Goal: Task Accomplishment & Management: Use online tool/utility

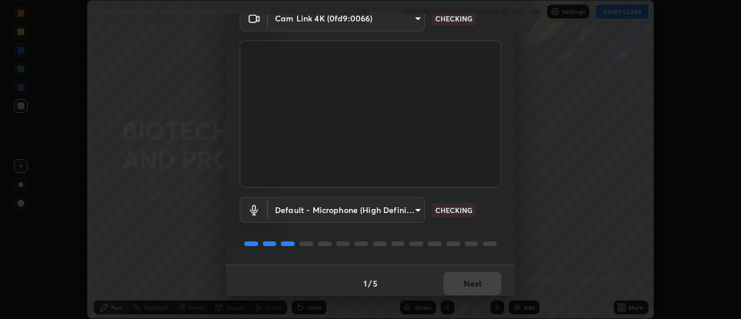
scroll to position [61, 0]
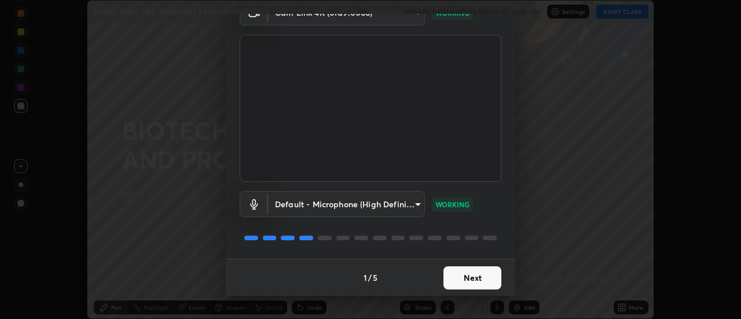
click at [468, 277] on button "Next" at bounding box center [472, 277] width 58 height 23
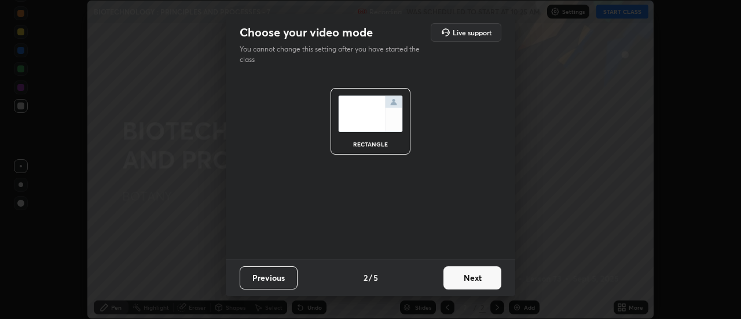
click at [471, 277] on button "Next" at bounding box center [472, 277] width 58 height 23
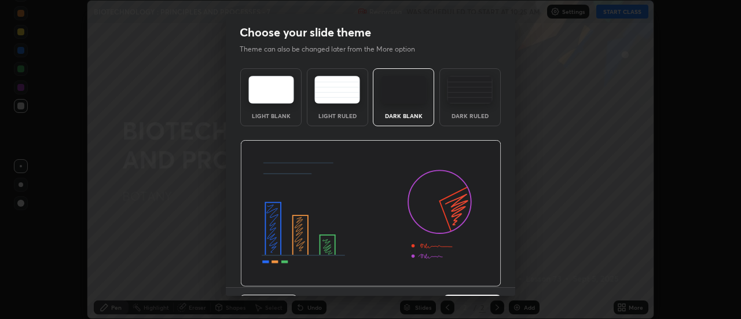
click at [474, 281] on img at bounding box center [370, 213] width 261 height 147
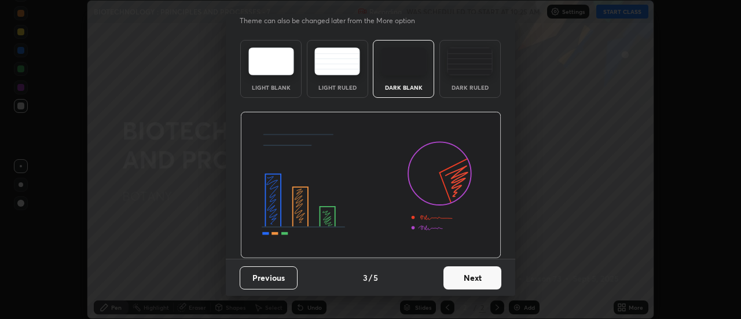
click at [469, 280] on button "Next" at bounding box center [472, 277] width 58 height 23
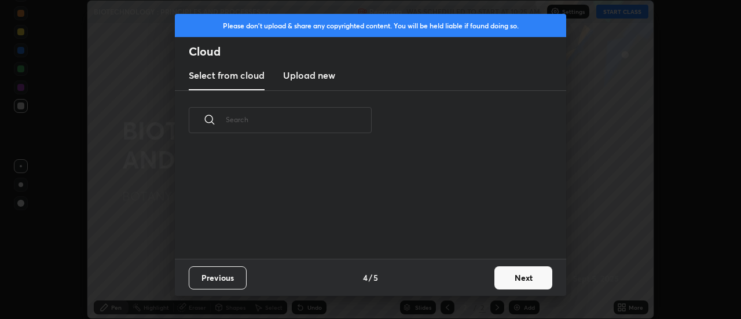
scroll to position [0, 0]
click at [507, 275] on button "Next" at bounding box center [523, 277] width 58 height 23
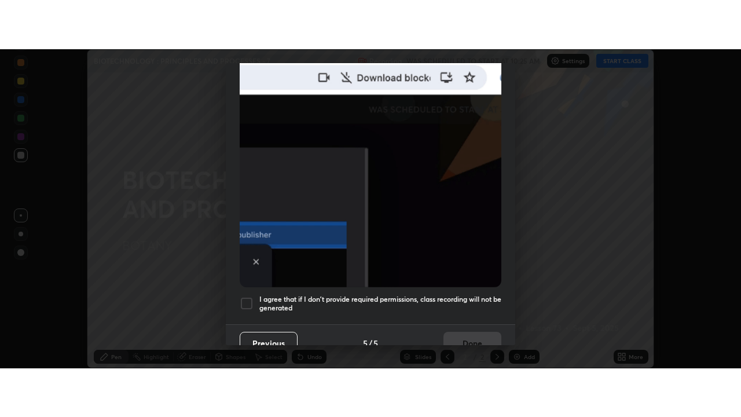
scroll to position [297, 0]
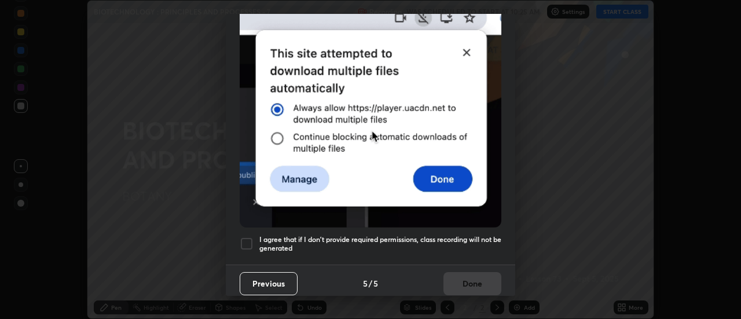
click at [249, 237] on div at bounding box center [247, 244] width 14 height 14
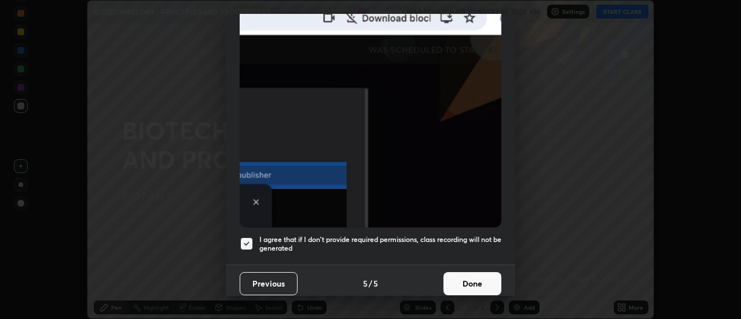
click at [466, 277] on button "Done" at bounding box center [472, 283] width 58 height 23
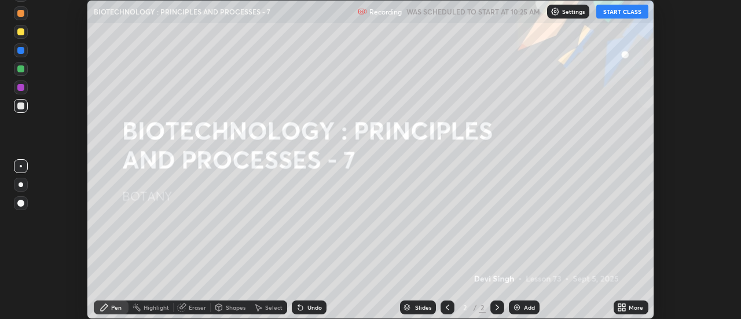
click at [606, 12] on button "START CLASS" at bounding box center [622, 12] width 52 height 14
click at [621, 306] on icon at bounding box center [619, 305] width 3 height 3
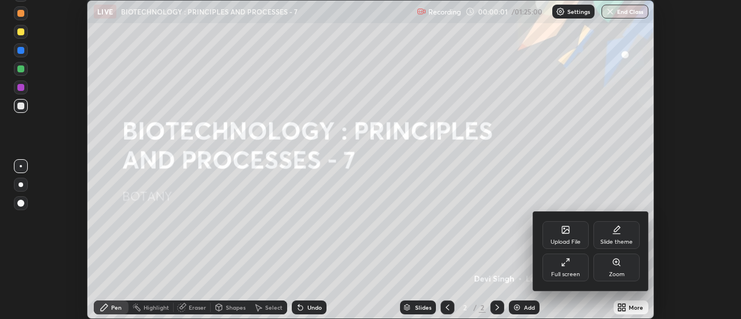
click at [567, 274] on div "Full screen" at bounding box center [565, 274] width 29 height 6
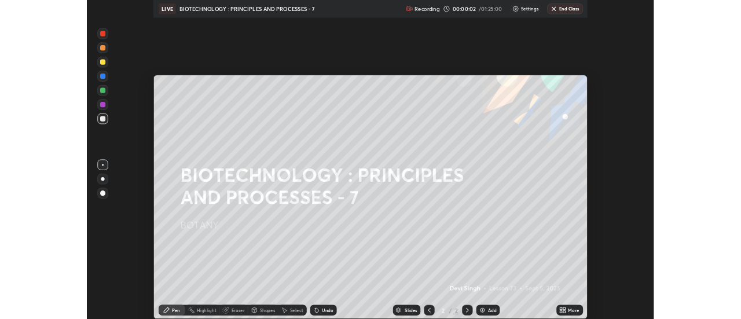
scroll to position [417, 741]
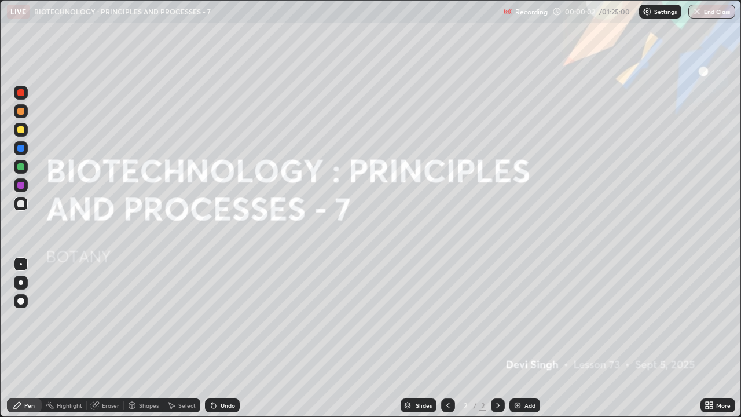
click at [526, 318] on div "Add" at bounding box center [529, 405] width 11 height 6
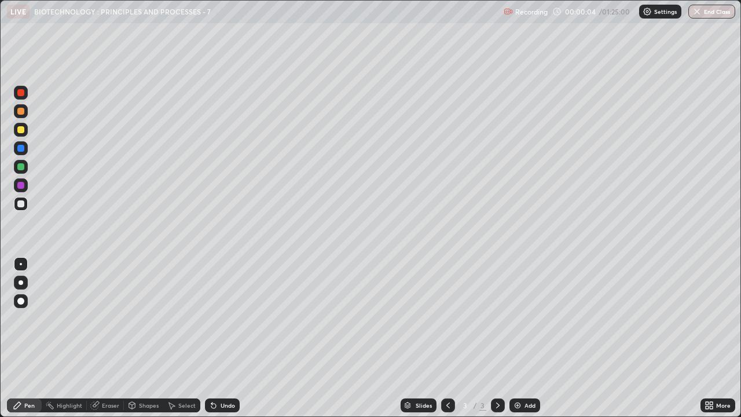
click at [27, 134] on div at bounding box center [21, 130] width 14 height 14
click at [21, 205] on div at bounding box center [20, 203] width 7 height 7
click at [519, 318] on img at bounding box center [517, 405] width 9 height 9
click at [145, 318] on div "Shapes" at bounding box center [149, 405] width 20 height 6
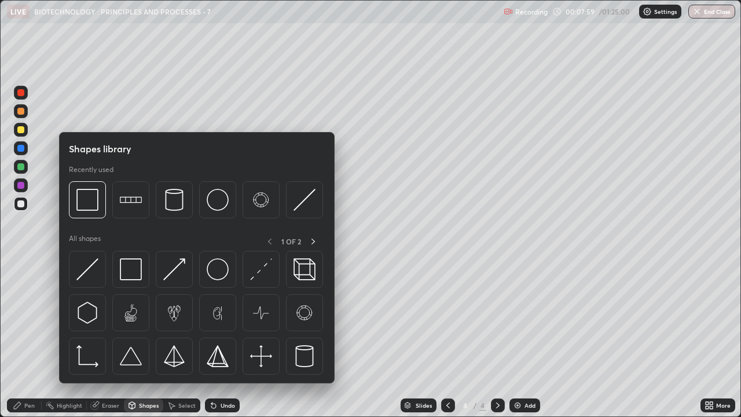
click at [17, 170] on div at bounding box center [21, 167] width 14 height 14
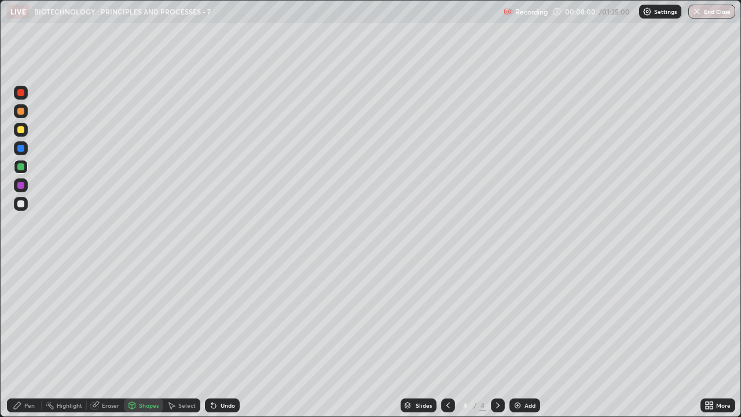
click at [138, 318] on div "Shapes" at bounding box center [143, 405] width 39 height 14
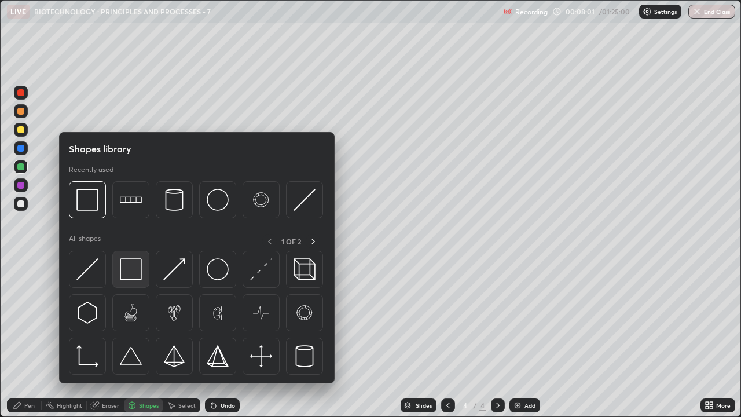
click at [137, 277] on img at bounding box center [131, 269] width 22 height 22
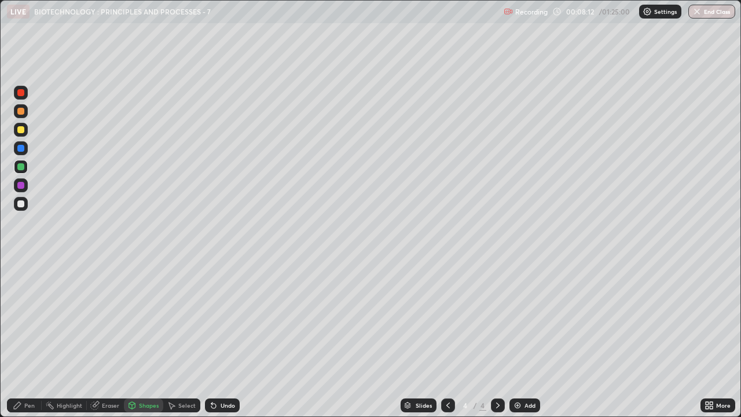
click at [20, 148] on div at bounding box center [20, 148] width 7 height 7
click at [17, 186] on div at bounding box center [21, 185] width 14 height 14
click at [137, 318] on div "Shapes" at bounding box center [143, 405] width 39 height 14
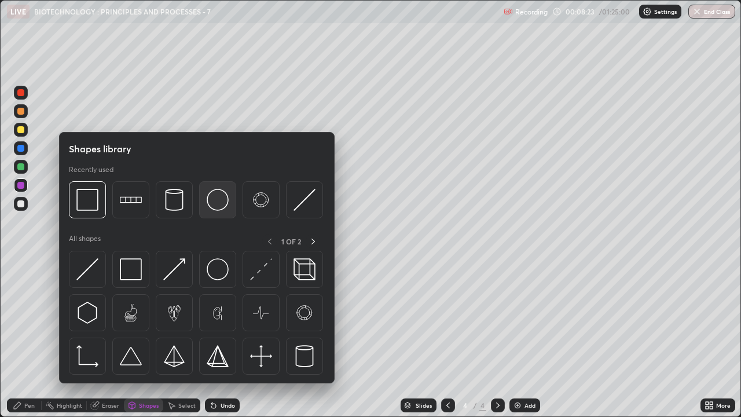
click at [219, 203] on img at bounding box center [218, 200] width 22 height 22
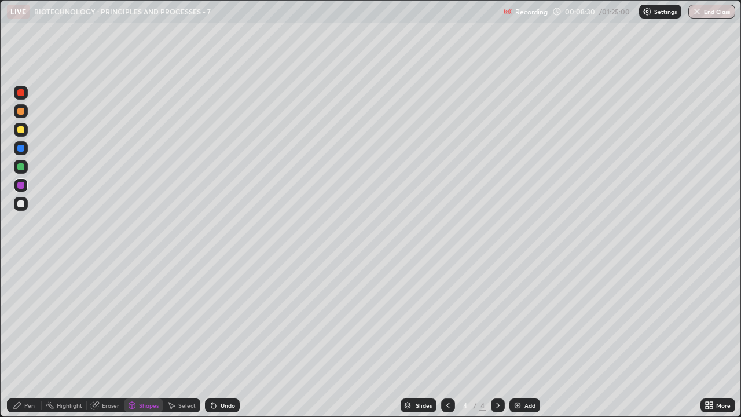
click at [30, 318] on div "Pen" at bounding box center [29, 405] width 10 height 6
click at [20, 204] on div at bounding box center [20, 203] width 7 height 7
click at [18, 188] on div at bounding box center [20, 185] width 7 height 7
click at [15, 204] on div at bounding box center [21, 204] width 14 height 14
click at [19, 132] on div at bounding box center [20, 129] width 7 height 7
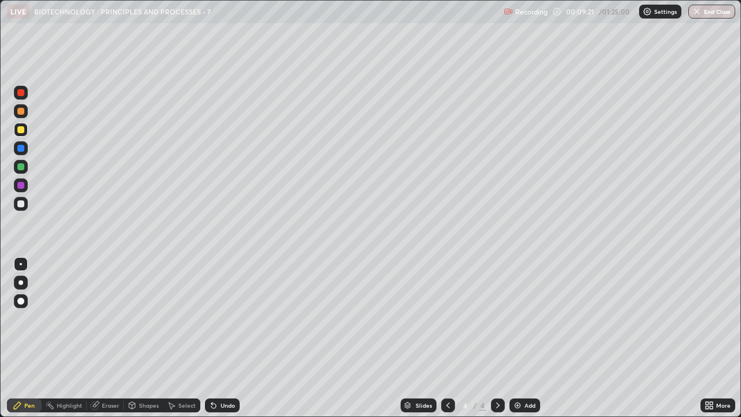
click at [223, 318] on div "Undo" at bounding box center [228, 405] width 14 height 6
click at [113, 318] on div "Eraser" at bounding box center [110, 405] width 17 height 6
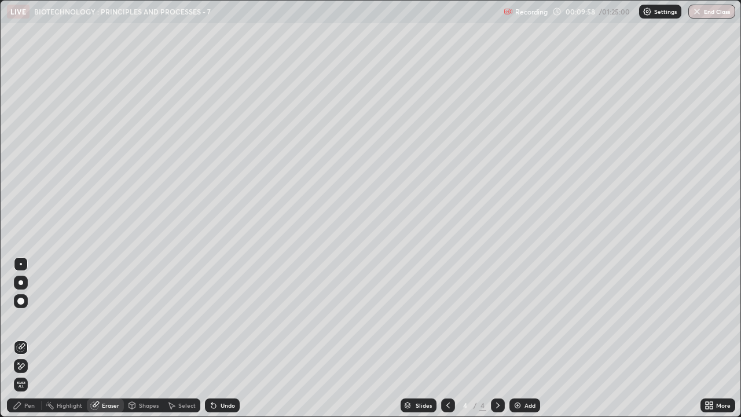
click at [30, 318] on div "Pen" at bounding box center [29, 405] width 10 height 6
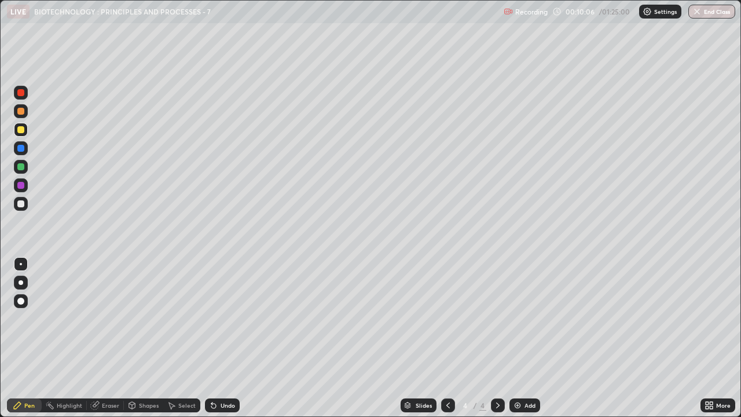
click at [218, 318] on div "Undo" at bounding box center [222, 405] width 35 height 14
click at [217, 318] on div "Undo" at bounding box center [222, 405] width 35 height 14
click at [218, 318] on div "Undo" at bounding box center [222, 405] width 35 height 14
click at [217, 318] on div "Undo" at bounding box center [222, 405] width 35 height 14
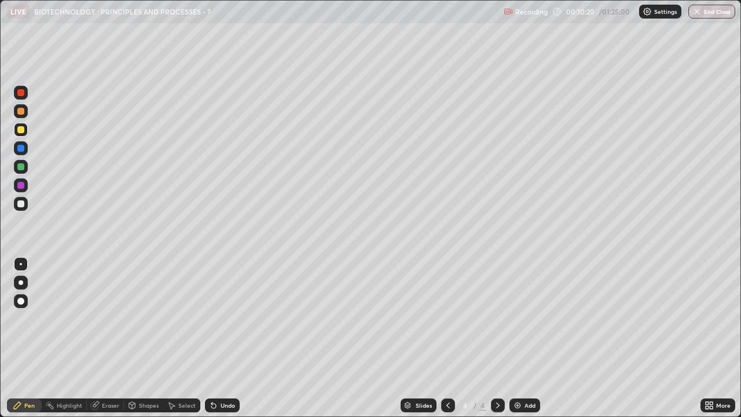
click at [19, 207] on div at bounding box center [20, 203] width 7 height 7
click at [21, 132] on div at bounding box center [20, 129] width 7 height 7
click at [143, 318] on div "Shapes" at bounding box center [149, 405] width 20 height 6
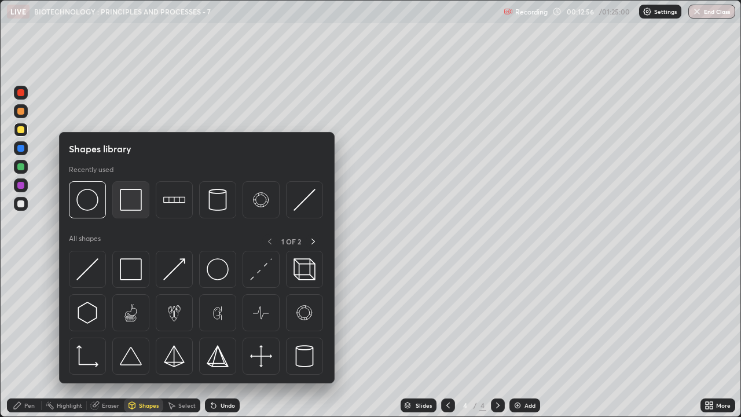
click at [137, 210] on img at bounding box center [131, 200] width 22 height 22
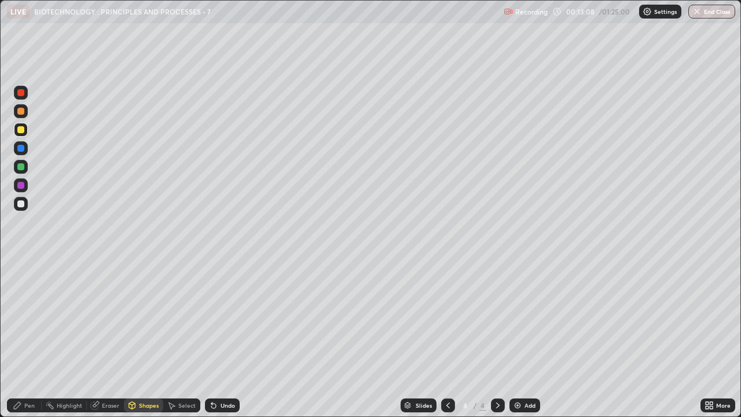
click at [23, 318] on div "Pen" at bounding box center [24, 405] width 35 height 14
click at [179, 318] on div "Select" at bounding box center [186, 405] width 17 height 6
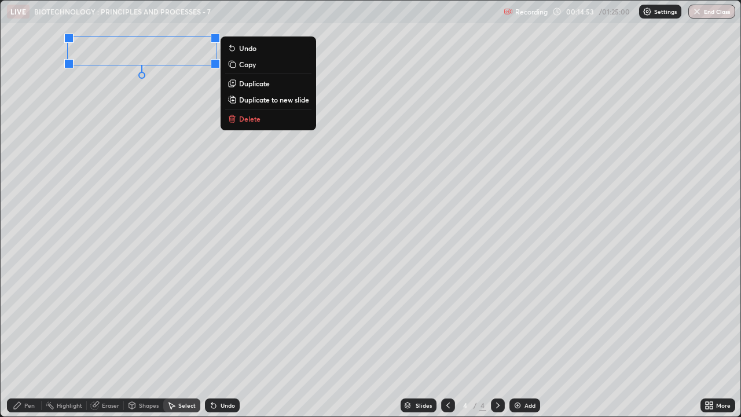
click at [250, 85] on p "Duplicate" at bounding box center [254, 83] width 31 height 9
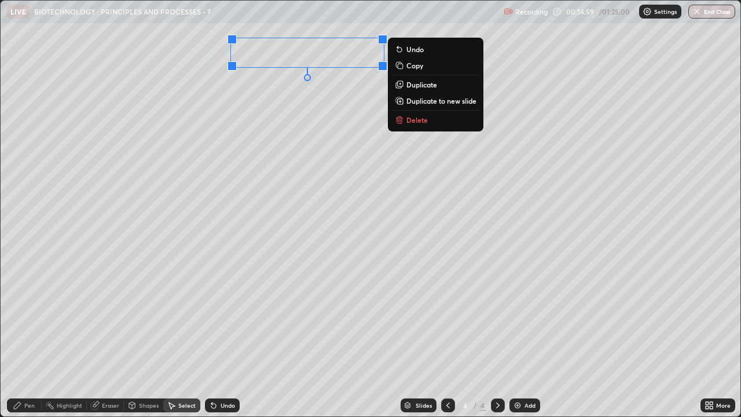
click at [413, 87] on p "Duplicate" at bounding box center [421, 84] width 31 height 9
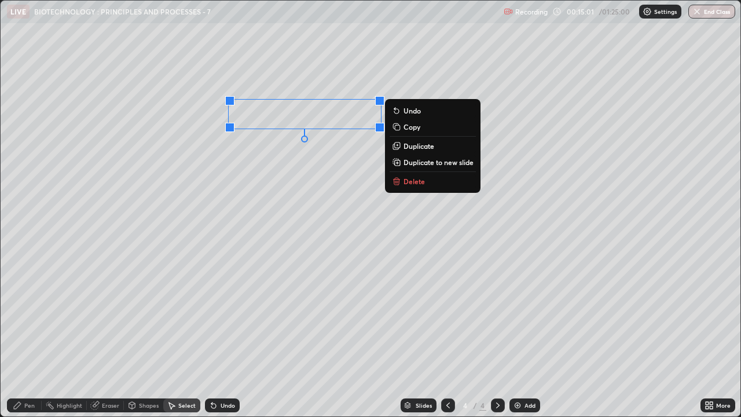
click at [284, 181] on div "0 ° Undo Copy Duplicate Duplicate to new slide Delete" at bounding box center [371, 209] width 740 height 416
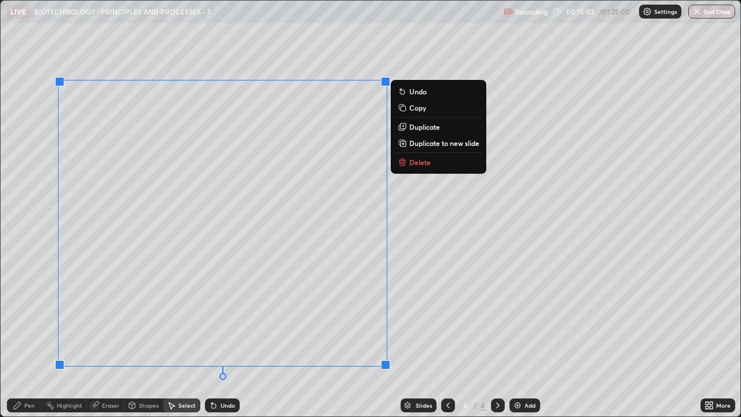
click at [208, 257] on div "0 ° Undo Copy Duplicate Duplicate to new slide Delete" at bounding box center [371, 209] width 740 height 416
click at [30, 137] on div "Erase all" at bounding box center [21, 208] width 28 height 370
click at [46, 42] on div "0 ° Undo Copy Duplicate Duplicate to new slide Delete" at bounding box center [371, 209] width 740 height 416
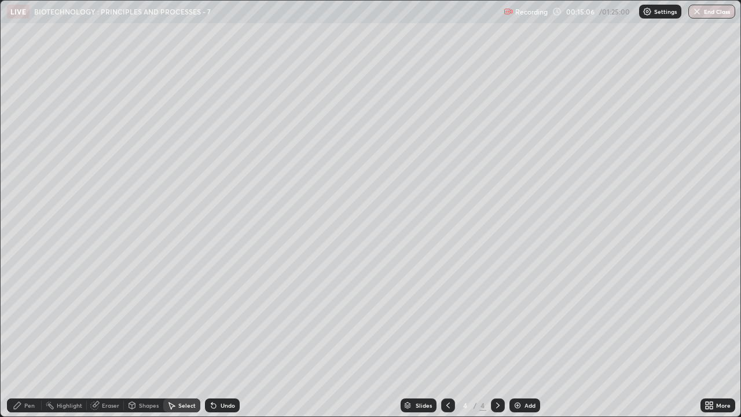
click at [24, 318] on div "Pen" at bounding box center [24, 405] width 35 height 14
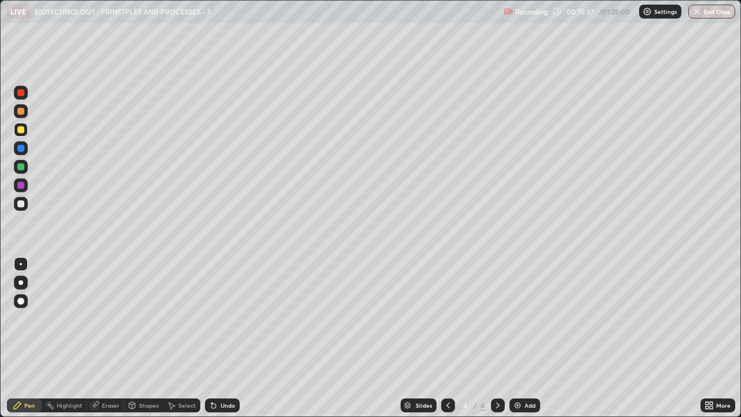
click at [20, 188] on div at bounding box center [20, 185] width 7 height 7
click at [19, 207] on div at bounding box center [20, 203] width 7 height 7
click at [21, 128] on div at bounding box center [20, 129] width 7 height 7
click at [21, 184] on div at bounding box center [20, 185] width 7 height 7
click at [19, 209] on div at bounding box center [21, 204] width 14 height 14
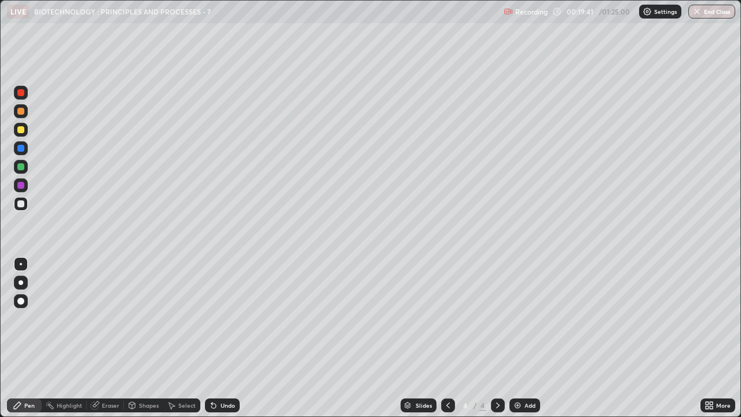
click at [21, 186] on div at bounding box center [20, 185] width 7 height 7
click at [19, 132] on div at bounding box center [20, 129] width 7 height 7
click at [21, 187] on div at bounding box center [20, 185] width 7 height 7
click at [22, 151] on div at bounding box center [20, 148] width 7 height 7
click at [516, 318] on img at bounding box center [517, 405] width 9 height 9
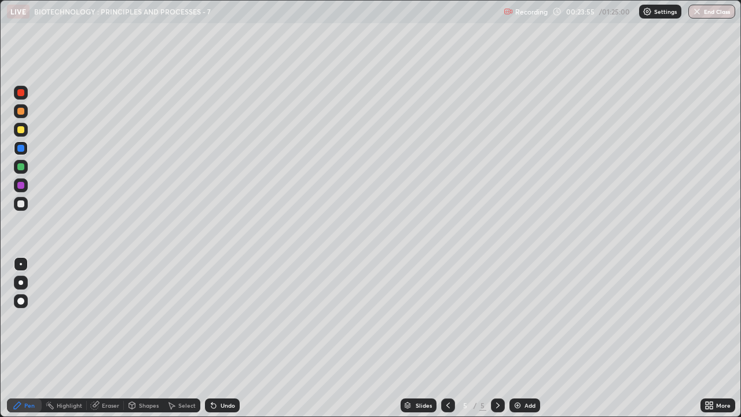
click at [23, 203] on div at bounding box center [20, 203] width 7 height 7
click at [19, 127] on div at bounding box center [20, 129] width 7 height 7
click at [20, 187] on div at bounding box center [20, 185] width 7 height 7
click at [21, 204] on div at bounding box center [20, 203] width 7 height 7
click at [20, 131] on div at bounding box center [20, 129] width 7 height 7
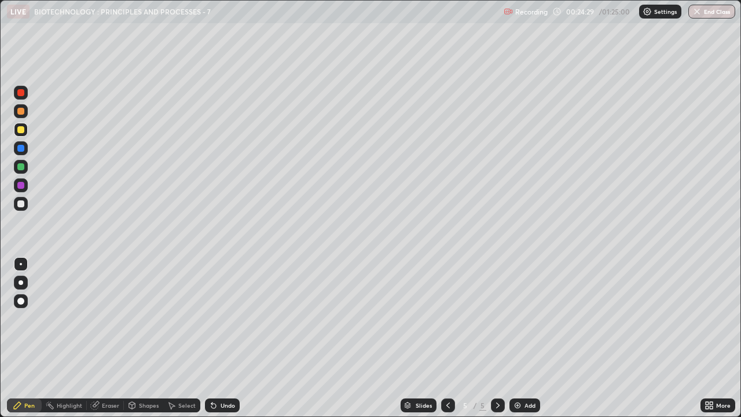
click at [19, 182] on div at bounding box center [20, 185] width 7 height 7
click at [18, 205] on div at bounding box center [20, 203] width 7 height 7
click at [448, 318] on icon at bounding box center [447, 405] width 9 height 9
click at [20, 133] on div at bounding box center [20, 129] width 7 height 7
click at [21, 186] on div at bounding box center [20, 185] width 7 height 7
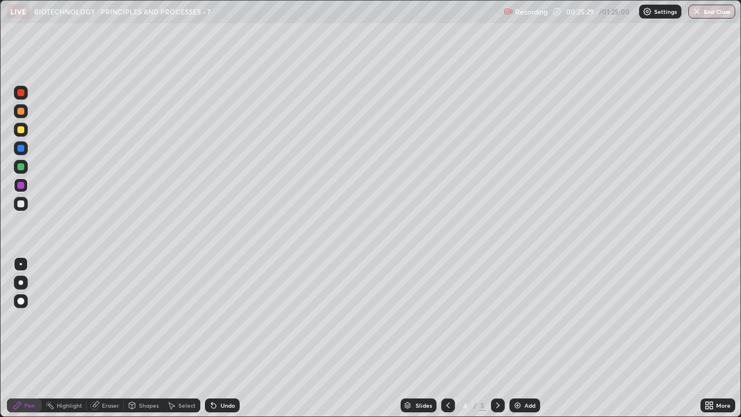
click at [20, 151] on div at bounding box center [20, 148] width 7 height 7
click at [21, 190] on div at bounding box center [21, 185] width 14 height 14
click at [23, 205] on div at bounding box center [20, 203] width 7 height 7
click at [102, 318] on div "Eraser" at bounding box center [105, 405] width 37 height 14
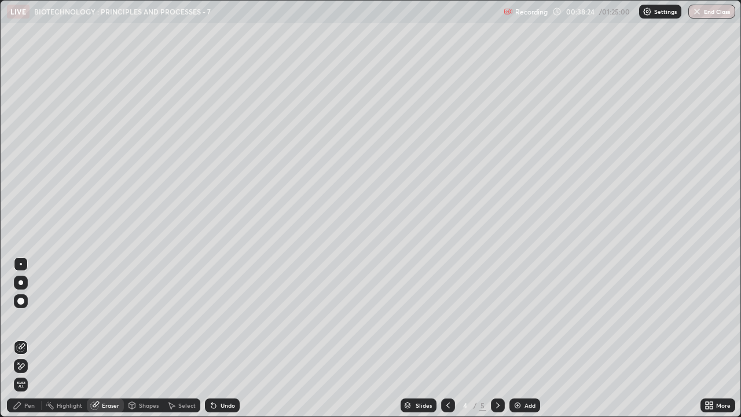
click at [21, 318] on icon at bounding box center [17, 405] width 9 height 9
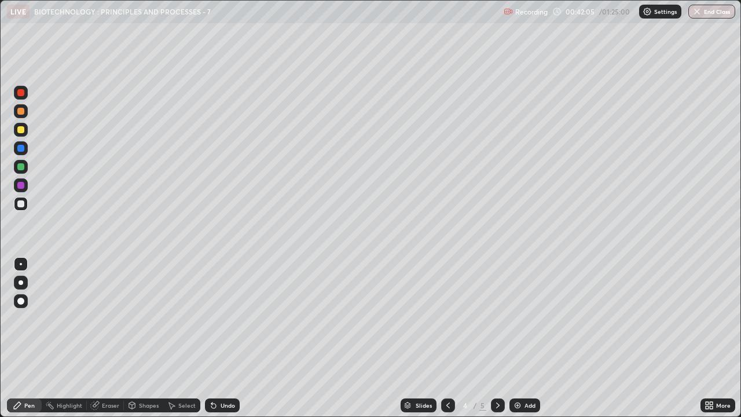
click at [496, 318] on icon at bounding box center [497, 405] width 9 height 9
click at [108, 318] on div "Eraser" at bounding box center [110, 405] width 17 height 6
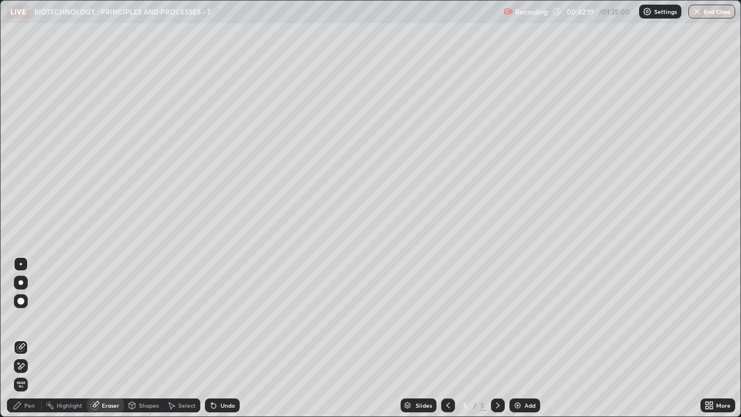
click at [27, 318] on div "Pen" at bounding box center [29, 405] width 10 height 6
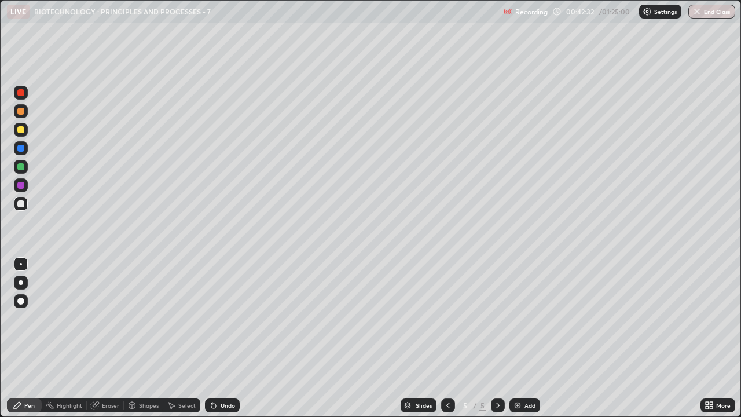
click at [19, 131] on div at bounding box center [20, 129] width 7 height 7
click at [221, 318] on div "Undo" at bounding box center [228, 405] width 14 height 6
click at [14, 208] on div at bounding box center [21, 204] width 14 height 14
click at [218, 318] on div "Undo" at bounding box center [222, 405] width 35 height 14
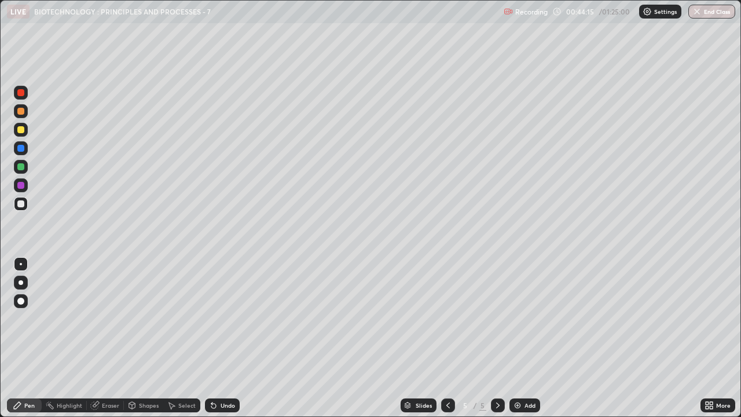
click at [221, 318] on div "Undo" at bounding box center [228, 405] width 14 height 6
click at [19, 131] on div at bounding box center [20, 129] width 7 height 7
click at [17, 207] on div at bounding box center [21, 204] width 14 height 14
click at [221, 318] on div "Undo" at bounding box center [228, 405] width 14 height 6
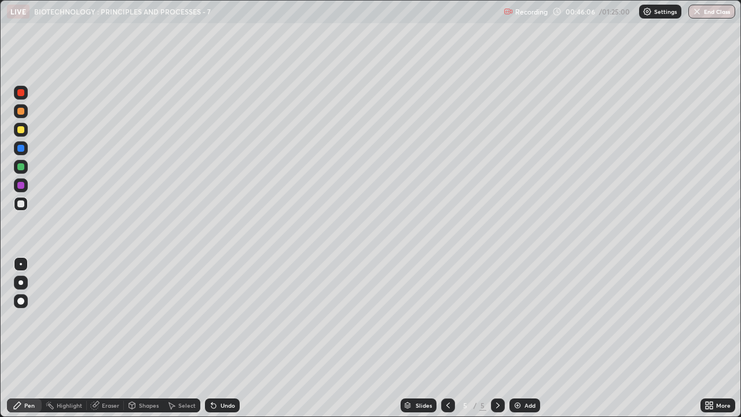
click at [218, 318] on div "Undo" at bounding box center [222, 405] width 35 height 14
click at [17, 129] on div at bounding box center [20, 129] width 7 height 7
click at [518, 318] on img at bounding box center [517, 405] width 9 height 9
click at [147, 318] on div "Shapes" at bounding box center [149, 405] width 20 height 6
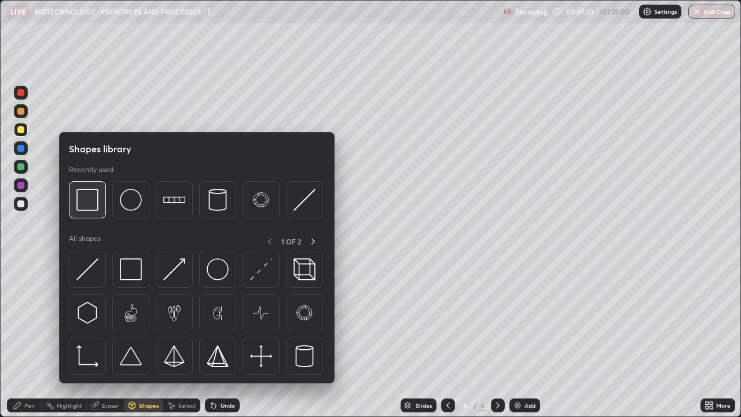
click at [94, 211] on div at bounding box center [87, 199] width 37 height 37
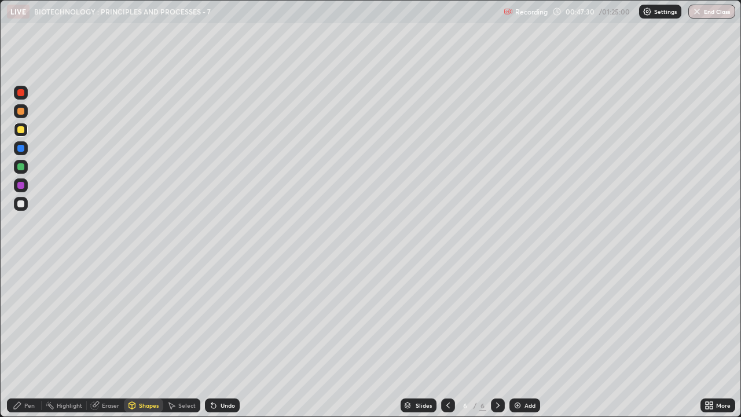
click at [27, 318] on div "Pen" at bounding box center [29, 405] width 10 height 6
click at [20, 203] on div at bounding box center [20, 203] width 7 height 7
click at [20, 127] on div at bounding box center [20, 129] width 7 height 7
click at [21, 184] on div at bounding box center [20, 185] width 7 height 7
click at [22, 203] on div at bounding box center [20, 203] width 7 height 7
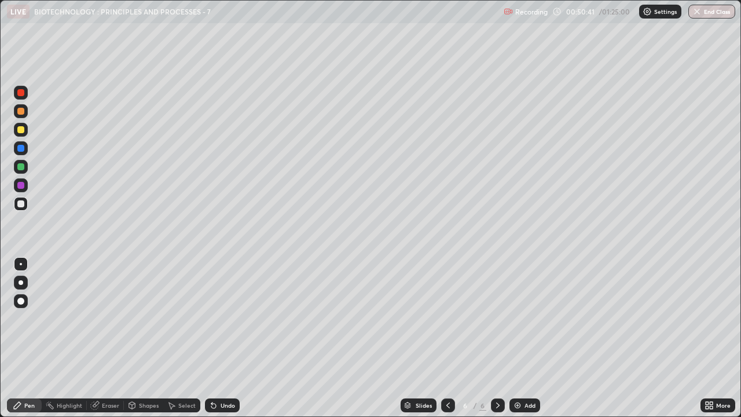
click at [20, 130] on div at bounding box center [20, 129] width 7 height 7
click at [20, 185] on div at bounding box center [20, 185] width 7 height 7
click at [22, 201] on div at bounding box center [20, 203] width 7 height 7
click at [447, 318] on icon at bounding box center [447, 405] width 9 height 9
click at [501, 318] on icon at bounding box center [497, 405] width 9 height 9
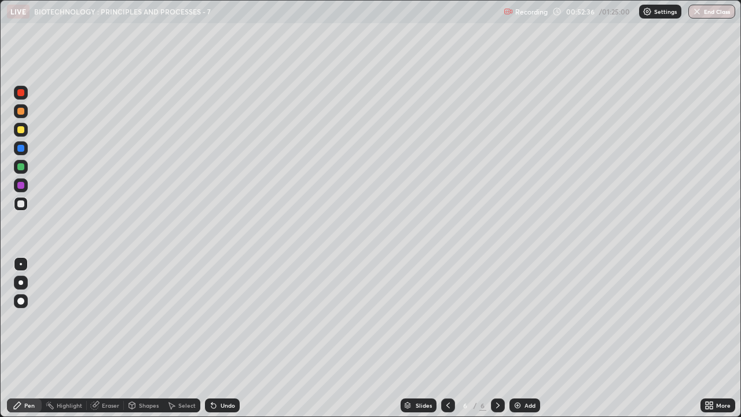
click at [447, 318] on icon at bounding box center [447, 405] width 9 height 9
click at [493, 318] on icon at bounding box center [497, 405] width 9 height 9
click at [112, 318] on div "Eraser" at bounding box center [110, 405] width 17 height 6
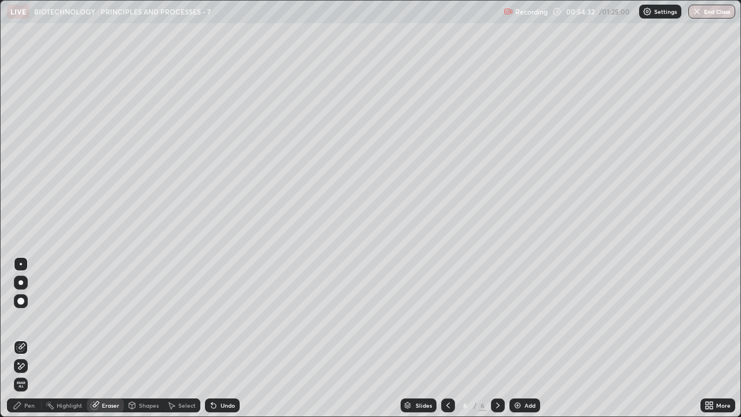
click at [29, 318] on div "Pen" at bounding box center [29, 405] width 10 height 6
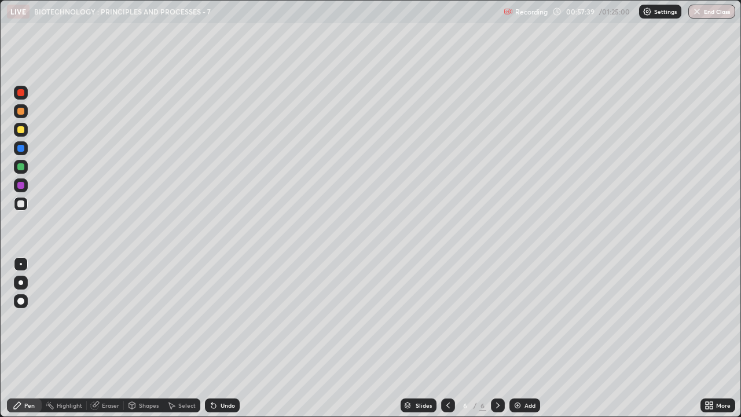
click at [519, 318] on img at bounding box center [517, 405] width 9 height 9
click at [20, 134] on div at bounding box center [21, 130] width 14 height 14
click at [707, 318] on icon at bounding box center [707, 403] width 3 height 3
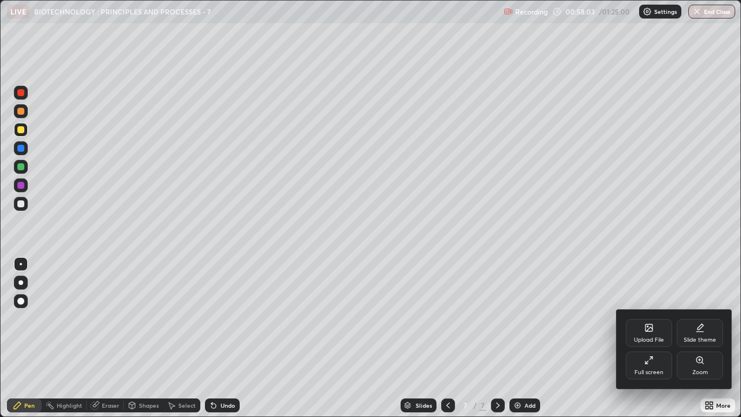
click at [648, 318] on div "Full screen" at bounding box center [649, 365] width 46 height 28
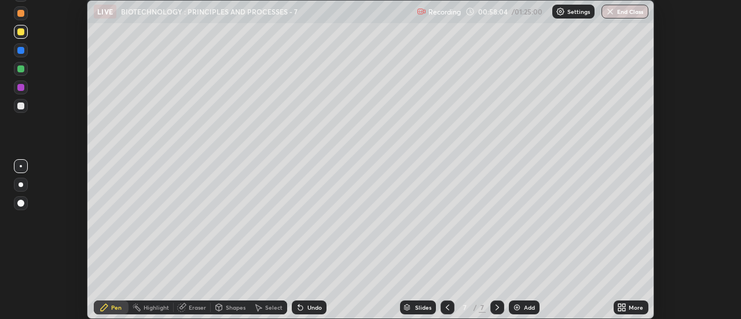
scroll to position [57568, 57146]
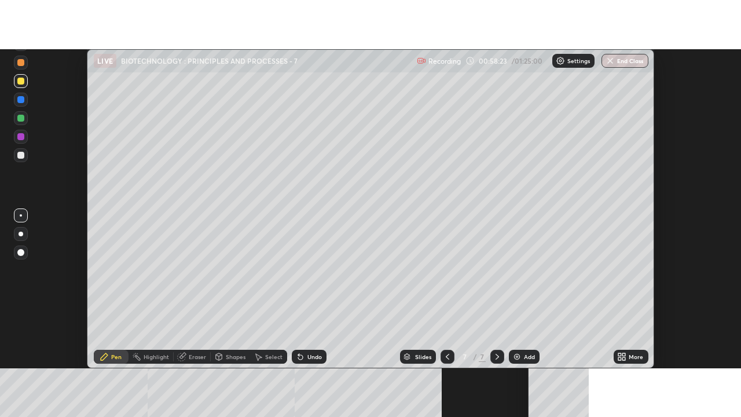
scroll to position [319, 741]
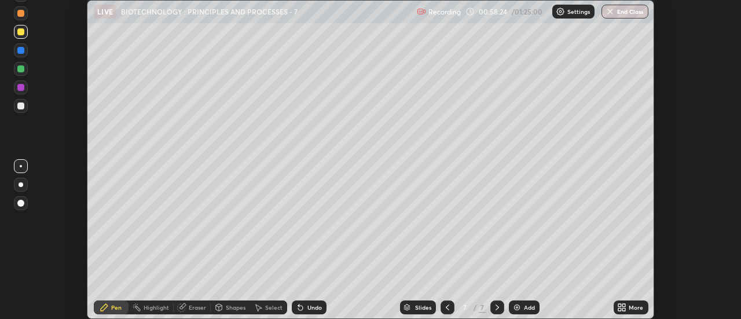
click at [636, 309] on div "More" at bounding box center [636, 307] width 14 height 6
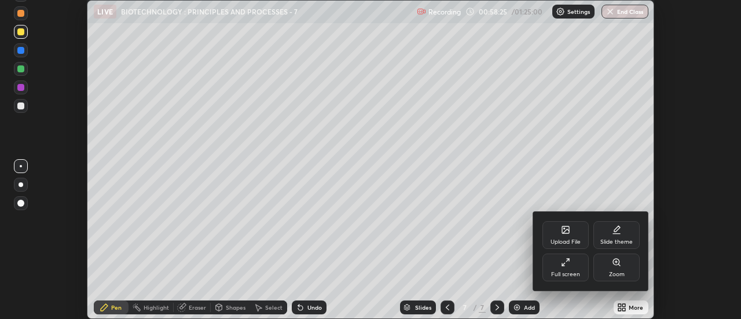
click at [579, 270] on div "Full screen" at bounding box center [565, 268] width 46 height 28
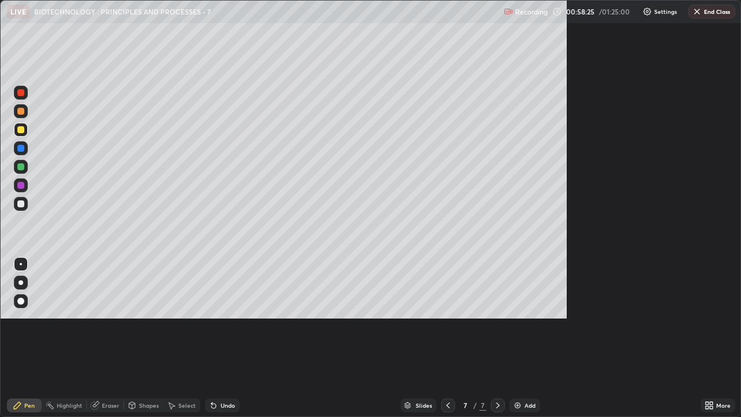
scroll to position [417, 741]
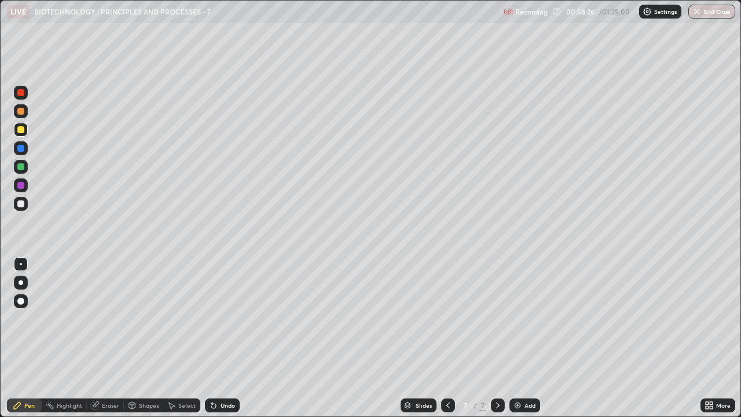
click at [531, 318] on div "Add" at bounding box center [529, 405] width 11 height 6
click at [446, 318] on icon at bounding box center [447, 405] width 3 height 6
click at [19, 209] on div at bounding box center [21, 204] width 14 height 14
click at [17, 132] on div at bounding box center [20, 129] width 7 height 7
click at [104, 318] on div "Eraser" at bounding box center [110, 405] width 17 height 6
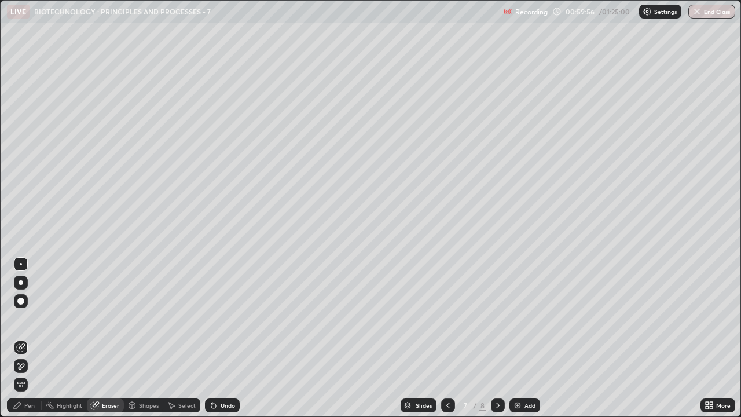
click at [23, 318] on div "Pen" at bounding box center [24, 405] width 35 height 14
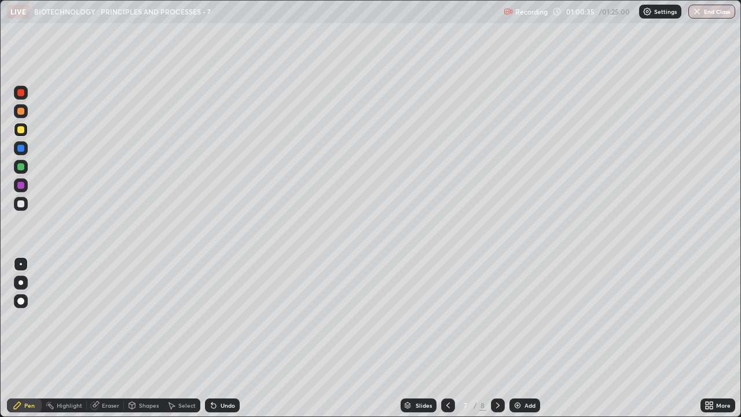
click at [99, 318] on div "Eraser" at bounding box center [105, 405] width 37 height 14
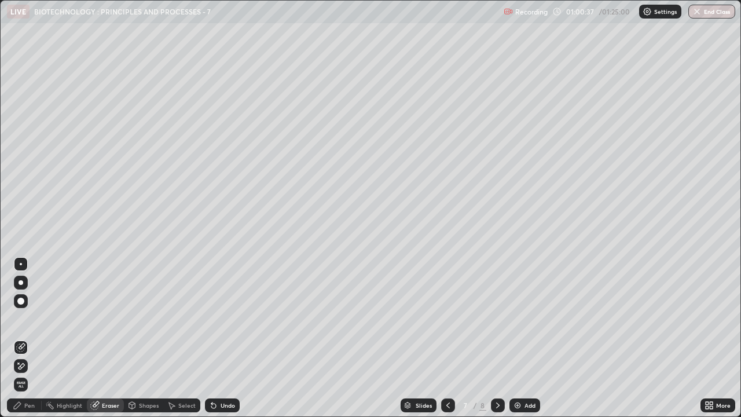
click at [27, 318] on div "Pen" at bounding box center [29, 405] width 10 height 6
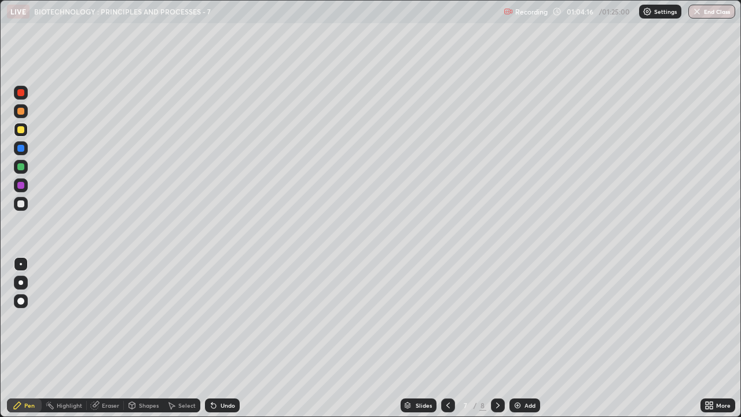
click at [497, 318] on icon at bounding box center [497, 405] width 9 height 9
click at [20, 93] on div at bounding box center [20, 92] width 7 height 7
click at [19, 132] on div at bounding box center [20, 129] width 7 height 7
click at [21, 150] on div at bounding box center [20, 148] width 7 height 7
click at [215, 318] on icon at bounding box center [213, 405] width 9 height 9
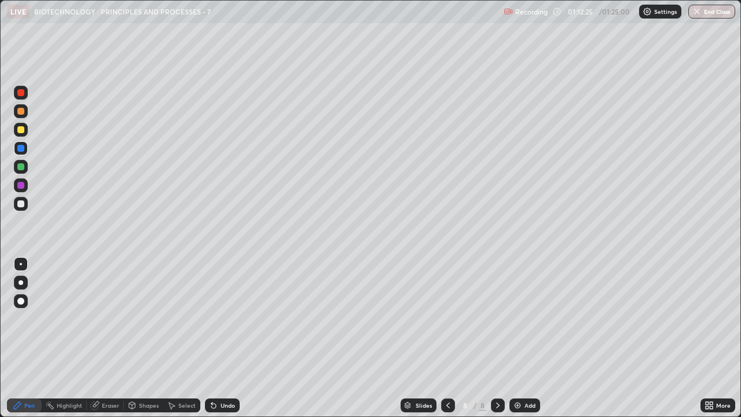
click at [212, 318] on icon at bounding box center [213, 405] width 5 height 5
click at [20, 129] on div at bounding box center [20, 129] width 7 height 7
click at [23, 300] on div at bounding box center [20, 301] width 7 height 7
click at [21, 149] on div at bounding box center [20, 148] width 7 height 7
click at [101, 318] on div "Eraser" at bounding box center [105, 405] width 37 height 14
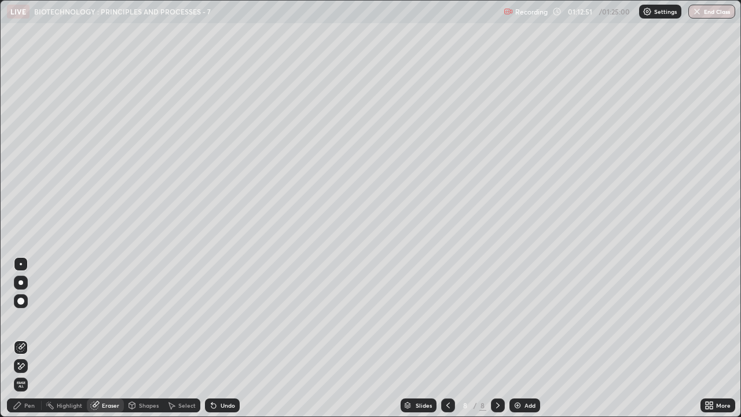
click at [28, 318] on div "Pen" at bounding box center [24, 405] width 35 height 14
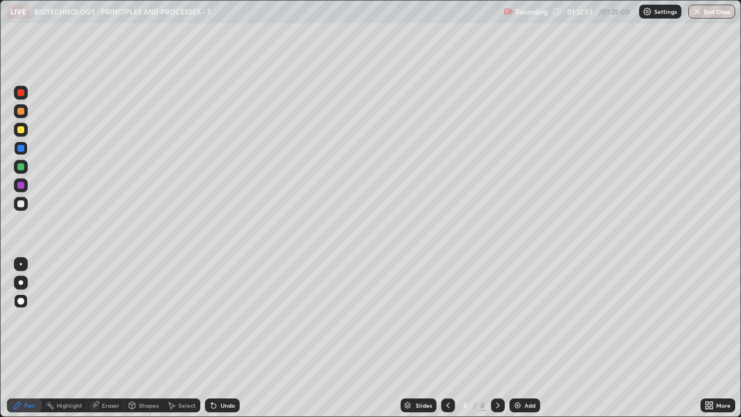
click at [20, 130] on div at bounding box center [20, 129] width 7 height 7
click at [20, 93] on div at bounding box center [20, 92] width 7 height 7
click at [21, 264] on div at bounding box center [21, 264] width 2 height 2
click at [21, 205] on div at bounding box center [20, 203] width 7 height 7
click at [19, 299] on div at bounding box center [20, 301] width 7 height 7
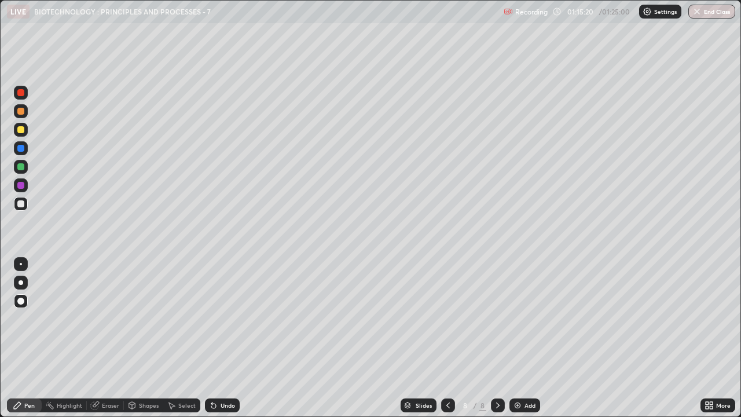
click at [20, 130] on div at bounding box center [20, 129] width 7 height 7
click at [22, 150] on div at bounding box center [20, 148] width 7 height 7
click at [19, 129] on div at bounding box center [20, 129] width 7 height 7
click at [23, 95] on div at bounding box center [20, 92] width 7 height 7
click at [21, 264] on div at bounding box center [21, 264] width 2 height 2
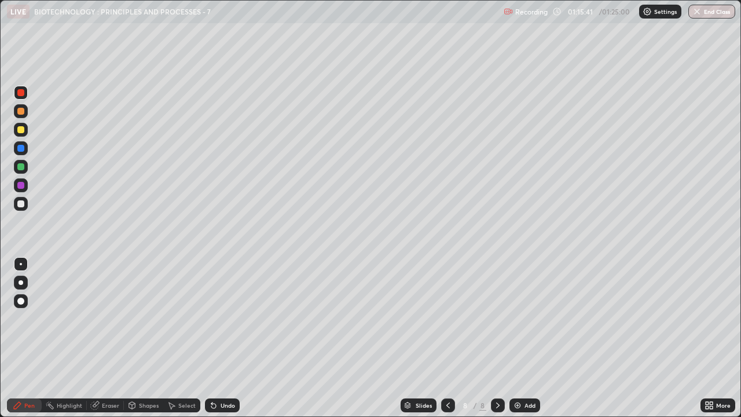
click at [20, 203] on div at bounding box center [20, 203] width 7 height 7
click at [21, 167] on div at bounding box center [20, 166] width 7 height 7
click at [21, 301] on div at bounding box center [20, 301] width 7 height 7
click at [22, 94] on div at bounding box center [20, 92] width 7 height 7
click at [221, 318] on div "Undo" at bounding box center [228, 405] width 14 height 6
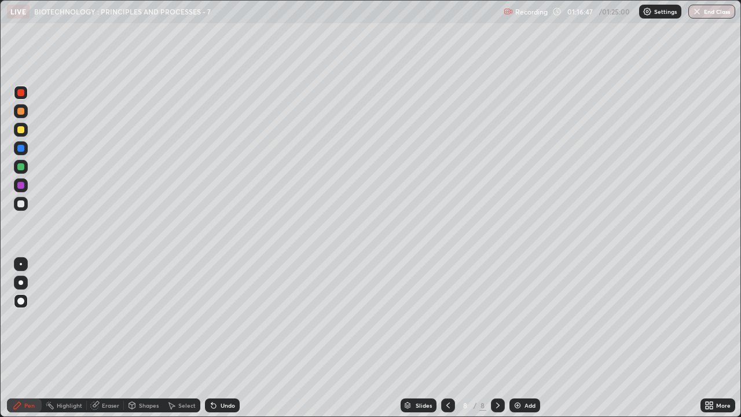
click at [17, 150] on div at bounding box center [20, 148] width 7 height 7
click at [21, 264] on div at bounding box center [21, 264] width 2 height 2
click at [20, 167] on div at bounding box center [20, 166] width 7 height 7
click at [25, 127] on div at bounding box center [21, 130] width 14 height 14
click at [25, 296] on div at bounding box center [21, 301] width 14 height 14
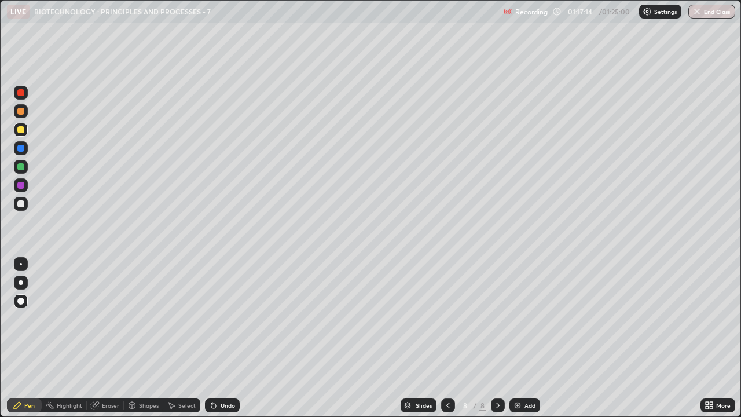
click at [21, 264] on div at bounding box center [21, 264] width 2 height 2
click at [23, 203] on div at bounding box center [20, 203] width 7 height 7
click at [17, 166] on div at bounding box center [21, 167] width 14 height 14
click at [135, 318] on icon at bounding box center [131, 405] width 9 height 9
click at [132, 318] on icon at bounding box center [132, 407] width 0 height 4
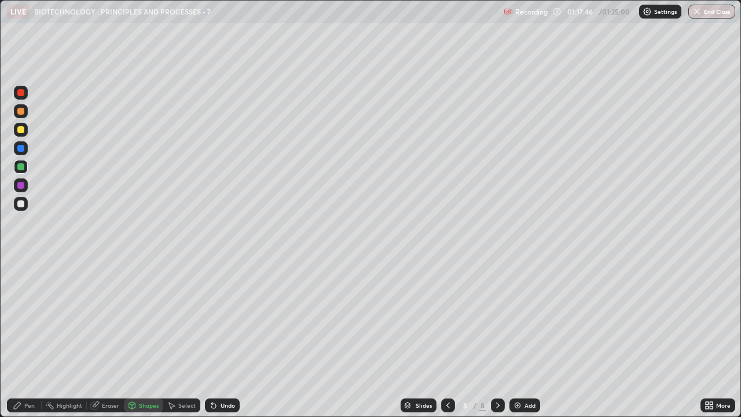
click at [135, 318] on icon at bounding box center [131, 405] width 9 height 9
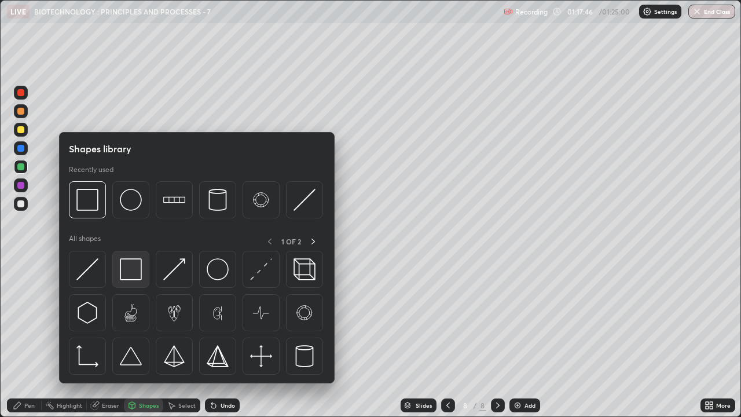
click at [129, 274] on img at bounding box center [131, 269] width 22 height 22
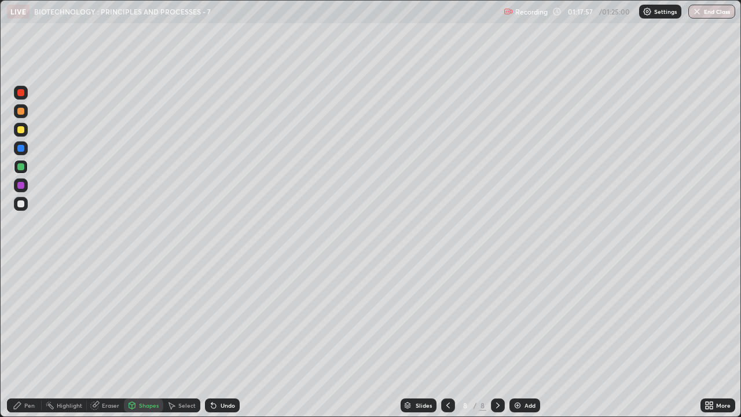
click at [21, 150] on div at bounding box center [20, 148] width 7 height 7
click at [25, 318] on div "Pen" at bounding box center [29, 405] width 10 height 6
click at [21, 128] on div at bounding box center [20, 129] width 7 height 7
click at [20, 202] on div at bounding box center [20, 203] width 7 height 7
click at [23, 131] on div at bounding box center [20, 129] width 7 height 7
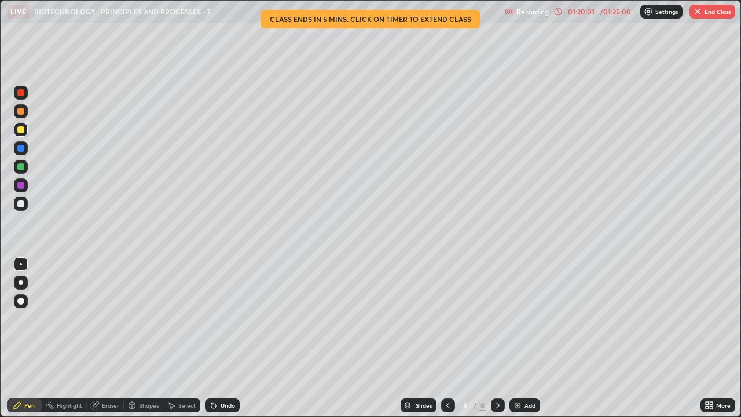
click at [579, 12] on div "01:20:01" at bounding box center [581, 11] width 32 height 7
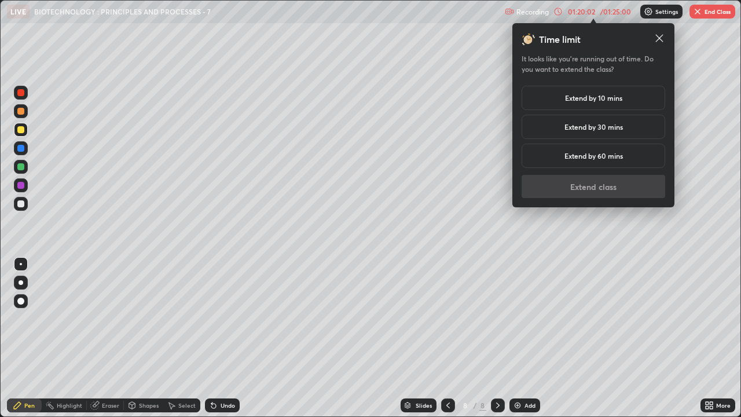
click at [599, 100] on h5 "Extend by 10 mins" at bounding box center [593, 98] width 57 height 10
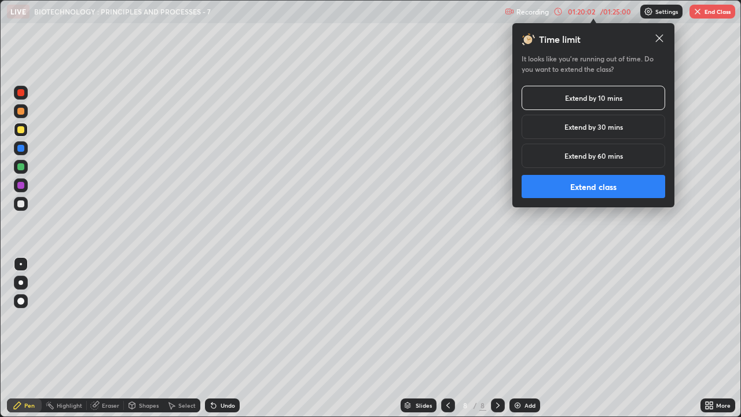
click at [581, 194] on button "Extend class" at bounding box center [594, 186] width 144 height 23
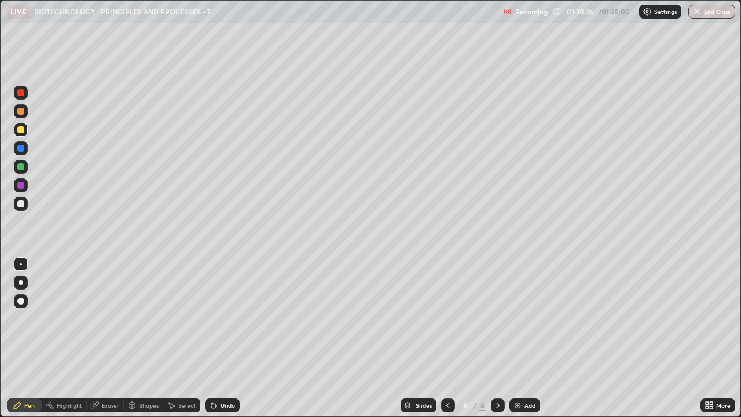
click at [20, 148] on div at bounding box center [20, 148] width 7 height 7
click at [15, 280] on div at bounding box center [21, 283] width 14 height 14
click at [21, 127] on div at bounding box center [20, 129] width 7 height 7
click at [20, 96] on div at bounding box center [20, 92] width 7 height 7
click at [23, 205] on div at bounding box center [20, 203] width 7 height 7
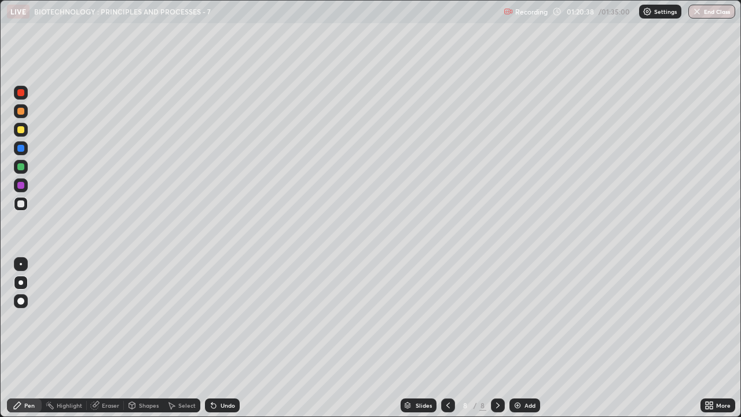
click at [21, 264] on div at bounding box center [21, 264] width 2 height 2
click at [707, 14] on button "End Class" at bounding box center [712, 12] width 46 height 14
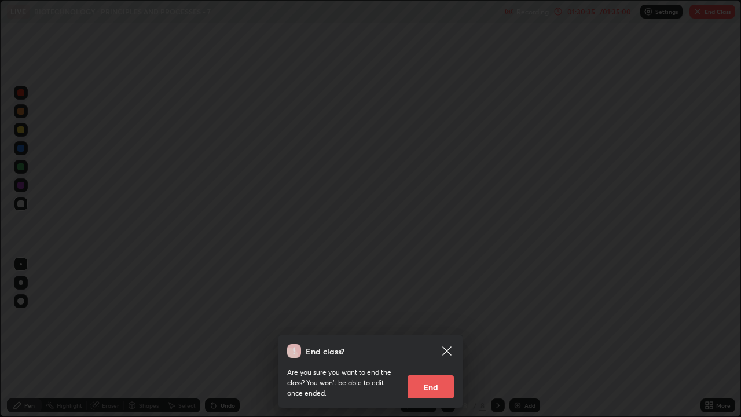
click at [434, 318] on button "End" at bounding box center [431, 386] width 46 height 23
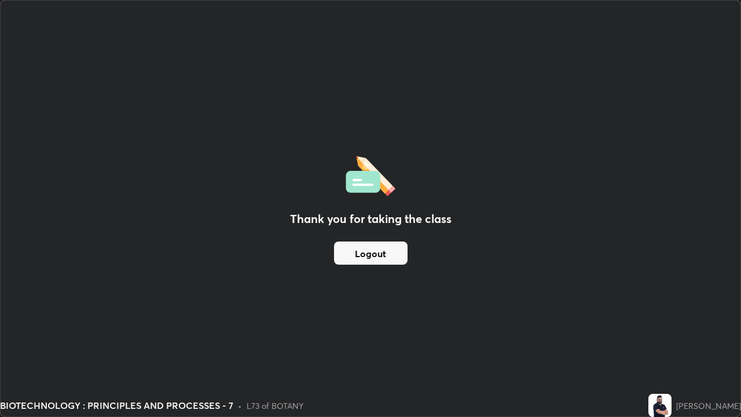
click at [373, 255] on button "Logout" at bounding box center [371, 252] width 74 height 23
click at [372, 256] on button "Logout" at bounding box center [371, 252] width 74 height 23
